Goal: Check status: Check status

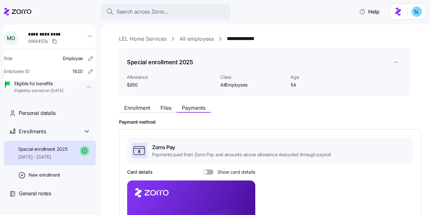
scroll to position [196, 0]
